Goal: Information Seeking & Learning: Learn about a topic

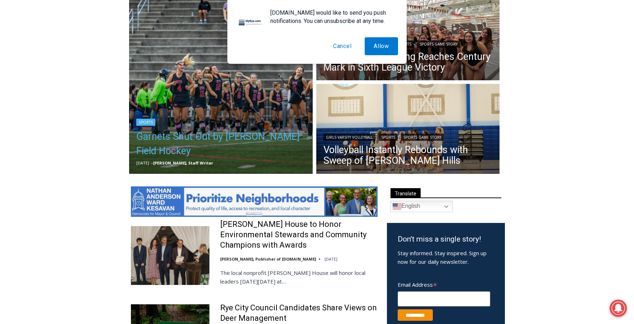
scroll to position [212, 0]
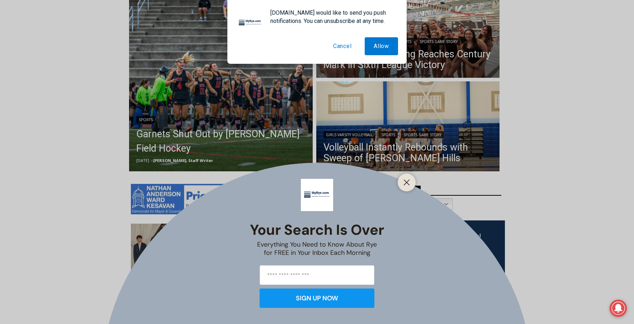
click at [347, 48] on button "Cancel" at bounding box center [342, 46] width 37 height 18
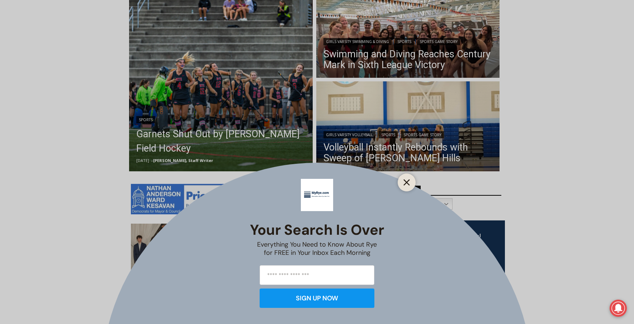
click at [408, 179] on icon "Close" at bounding box center [406, 182] width 6 height 6
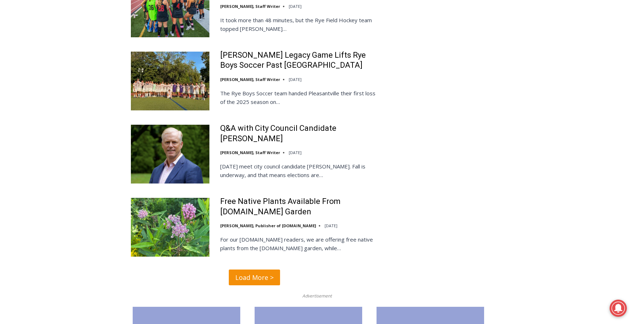
scroll to position [1659, 0]
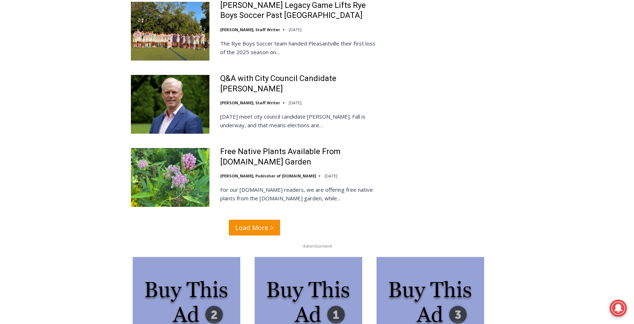
click at [254, 223] on span "Load More >" at bounding box center [254, 228] width 38 height 10
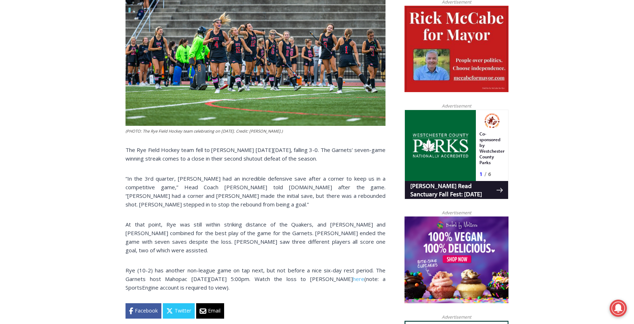
scroll to position [361, 0]
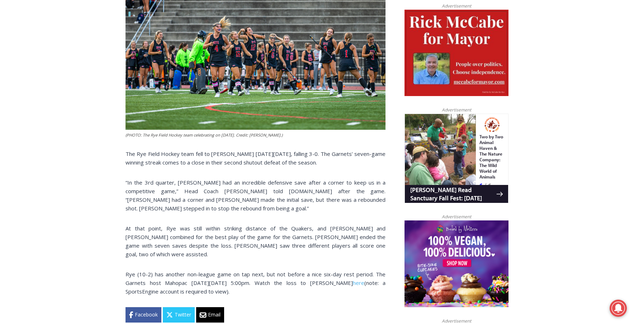
drag, startPoint x: 141, startPoint y: 153, endPoint x: 378, endPoint y: 161, distance: 237.1
click at [378, 161] on p "The Rye Field Hockey team fell to Horace Greeley on Wednesday, October 8, falli…" at bounding box center [255, 158] width 260 height 17
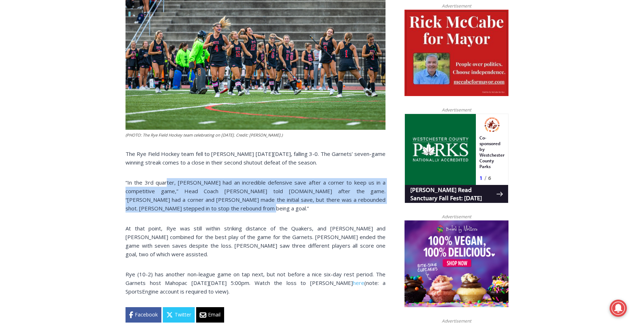
drag, startPoint x: 180, startPoint y: 181, endPoint x: 208, endPoint y: 209, distance: 39.6
click at [208, 209] on p "“In the 3rd quarter, Cara Bartlett had an incredible defensive save after a cor…" at bounding box center [255, 195] width 260 height 34
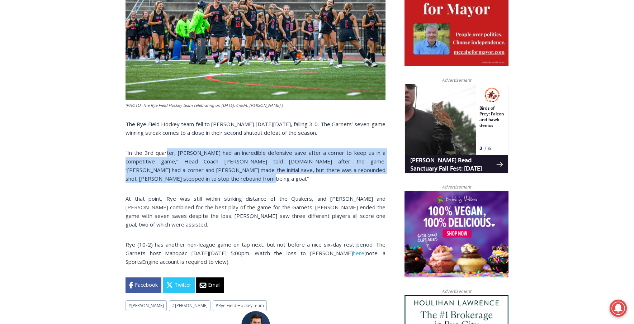
scroll to position [391, 0]
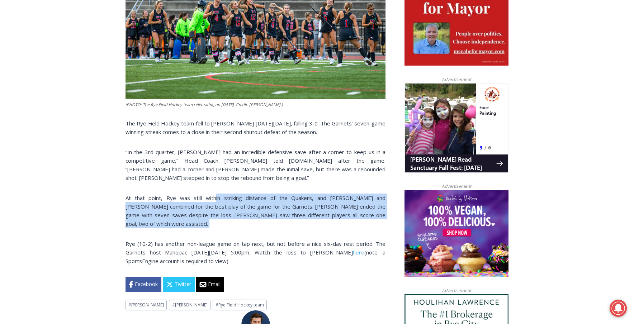
drag, startPoint x: 201, startPoint y: 198, endPoint x: 342, endPoint y: 221, distance: 142.9
click at [342, 221] on div "(PHOTO: The Rye Field Hockey team celebrating on September 16, 2025. Credit: Ma…" at bounding box center [255, 109] width 260 height 366
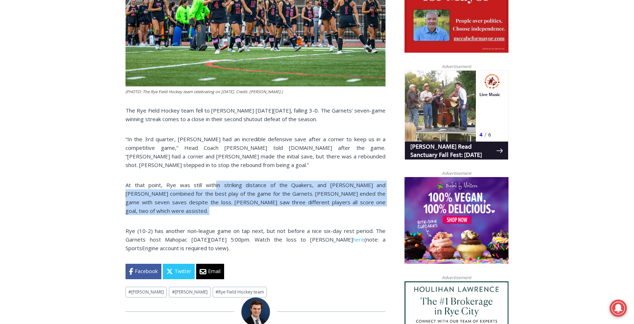
scroll to position [417, 0]
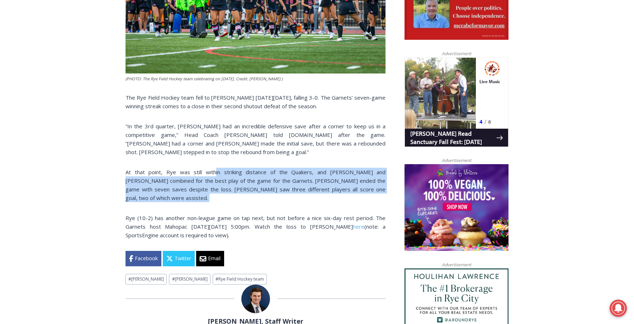
drag, startPoint x: 167, startPoint y: 210, endPoint x: 261, endPoint y: 225, distance: 94.4
click at [260, 225] on p "Rye (10-2) has another non-league game on tap next, but not before a nice six-d…" at bounding box center [255, 227] width 260 height 26
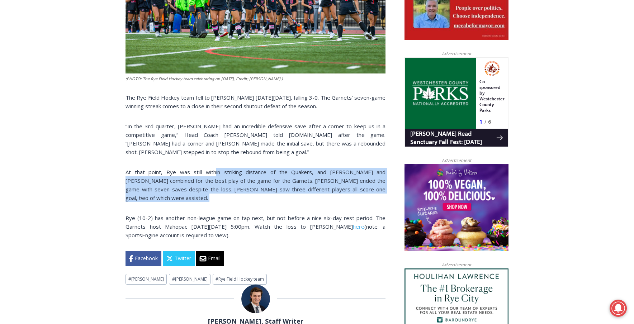
click at [260, 225] on p "Rye (10-2) has another non-league game on tap next, but not before a nice six-d…" at bounding box center [255, 227] width 260 height 26
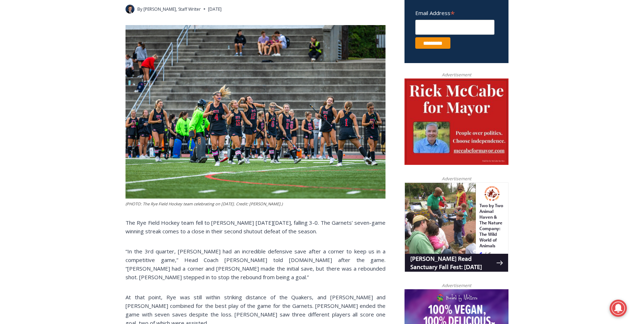
scroll to position [292, 0]
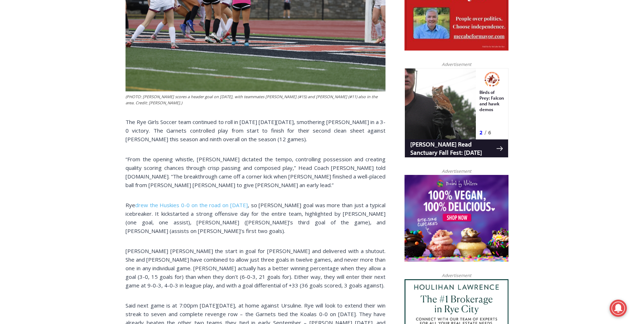
scroll to position [63, 0]
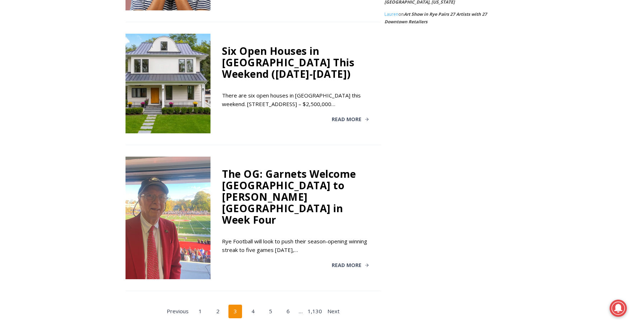
scroll to position [1422, 0]
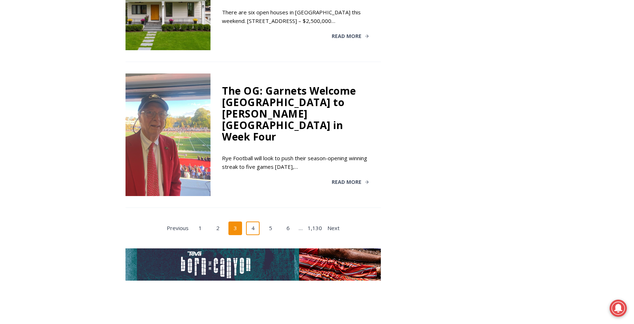
click at [255, 222] on link "4" at bounding box center [253, 229] width 14 height 14
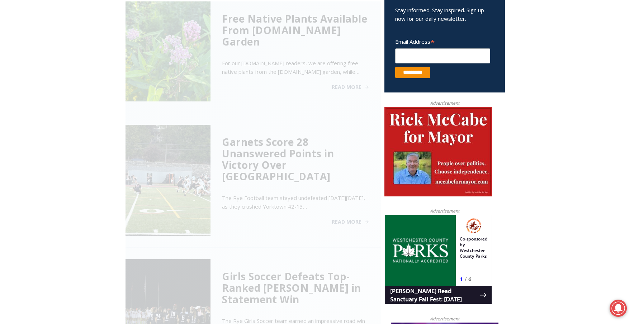
scroll to position [289, 0]
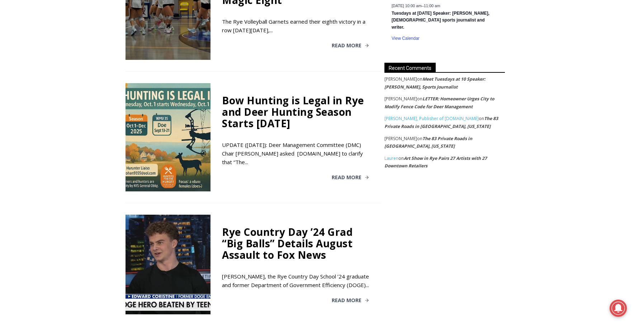
scroll to position [1309, 0]
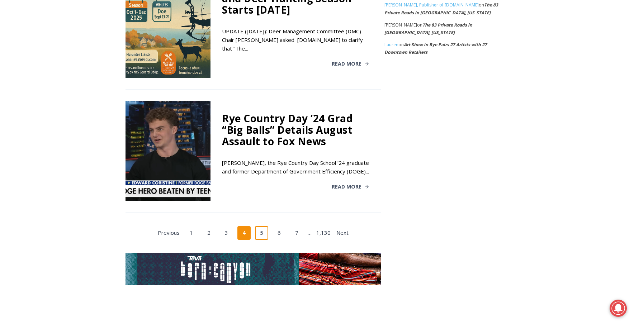
click at [264, 240] on link "5" at bounding box center [262, 233] width 14 height 14
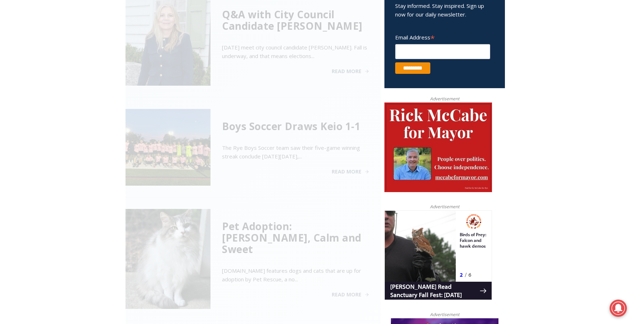
scroll to position [289, 0]
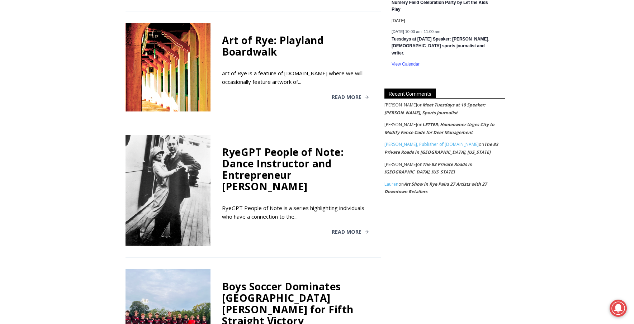
scroll to position [1161, 0]
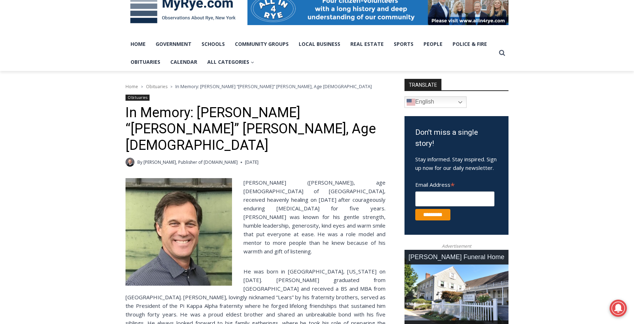
scroll to position [217, 0]
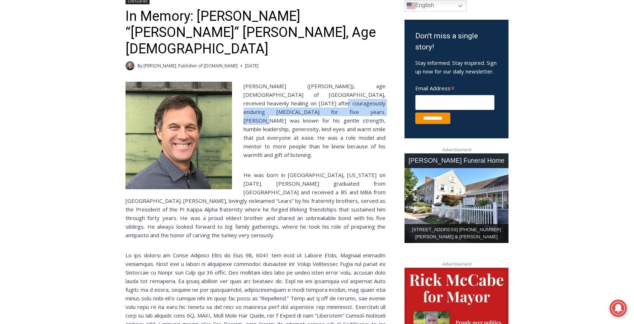
drag, startPoint x: 266, startPoint y: 90, endPoint x: 296, endPoint y: 99, distance: 31.3
click at [296, 99] on span "[PERSON_NAME] ([PERSON_NAME]), age [DEMOGRAPHIC_DATA] of [GEOGRAPHIC_DATA], rec…" at bounding box center [314, 120] width 142 height 76
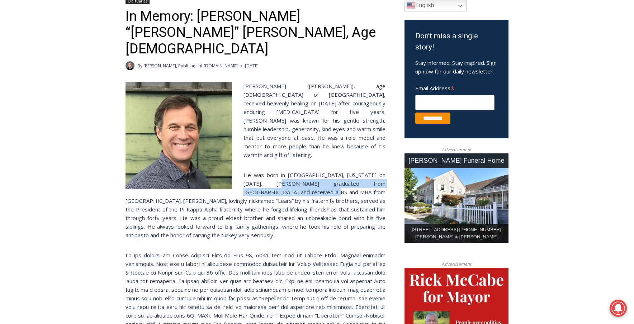
drag, startPoint x: 271, startPoint y: 161, endPoint x: 291, endPoint y: 173, distance: 23.7
click at [291, 173] on span "He was born in [GEOGRAPHIC_DATA], [US_STATE] on [DATE]. [PERSON_NAME] graduated…" at bounding box center [255, 204] width 260 height 67
drag, startPoint x: 277, startPoint y: 181, endPoint x: 288, endPoint y: 217, distance: 36.6
click at [288, 217] on p "He was born in [GEOGRAPHIC_DATA], [US_STATE] on [DATE]. [PERSON_NAME] graduated…" at bounding box center [255, 205] width 260 height 69
drag, startPoint x: 290, startPoint y: 180, endPoint x: 290, endPoint y: 209, distance: 29.4
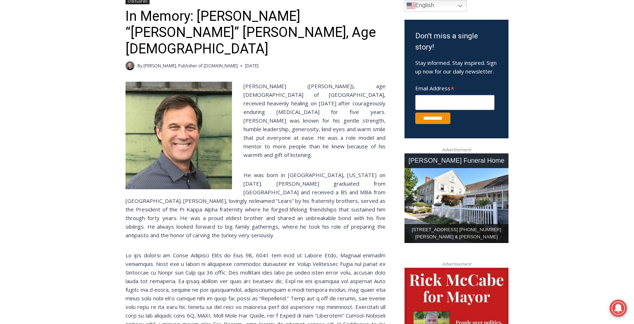
click at [294, 210] on p "He was born in [GEOGRAPHIC_DATA], [US_STATE] on [DATE]. [PERSON_NAME] graduated…" at bounding box center [255, 205] width 260 height 69
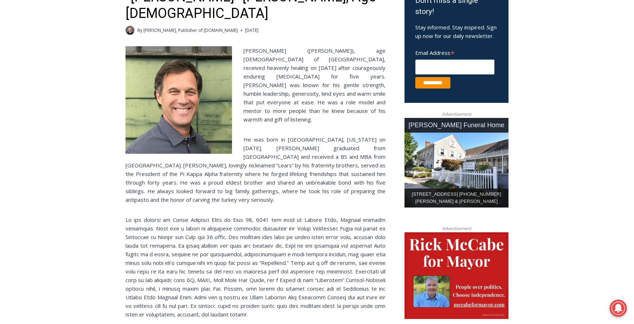
scroll to position [271, 0]
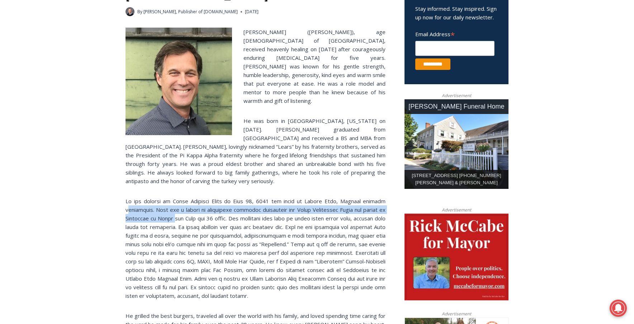
drag, startPoint x: 153, startPoint y: 190, endPoint x: 196, endPoint y: 196, distance: 43.4
click at [196, 198] on span at bounding box center [255, 249] width 260 height 102
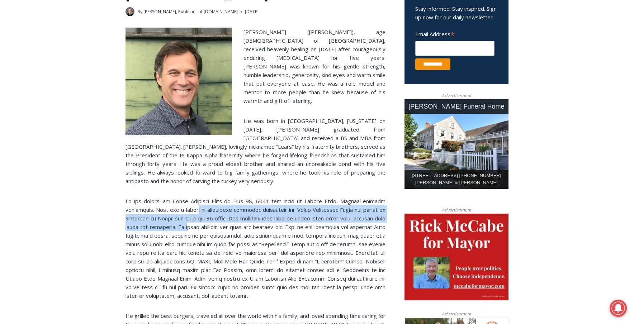
drag, startPoint x: 194, startPoint y: 191, endPoint x: 220, endPoint y: 202, distance: 27.6
click at [220, 202] on p at bounding box center [255, 248] width 260 height 103
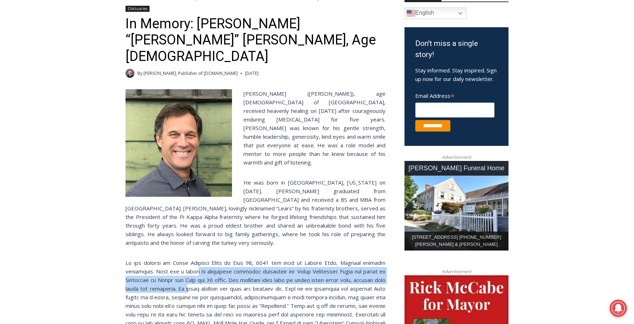
scroll to position [172, 0]
